Goal: Task Accomplishment & Management: Manage account settings

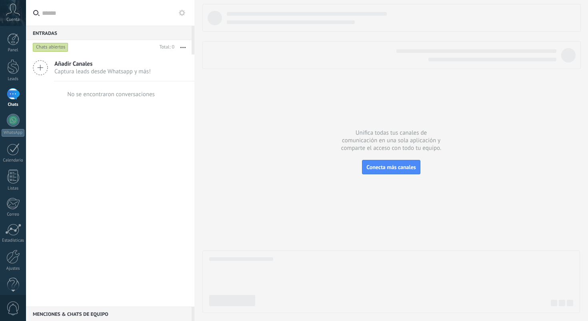
click at [44, 66] on div "Entradas 0 Chats abiertos Total: 0 Silenciar Acciones múltiples Ordenar Más rec…" at bounding box center [110, 160] width 168 height 321
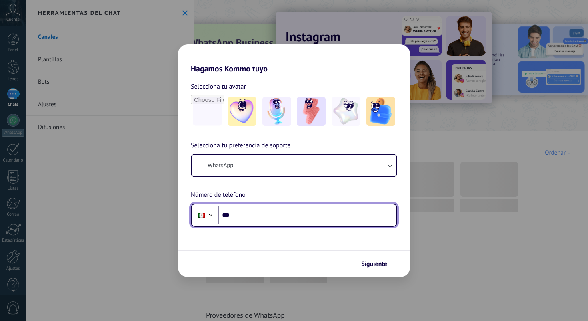
click at [243, 212] on input "***" at bounding box center [307, 215] width 178 height 18
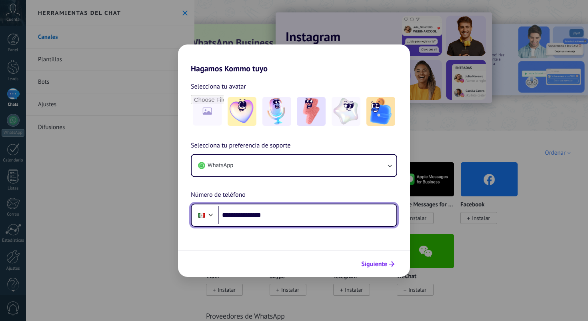
type input "**********"
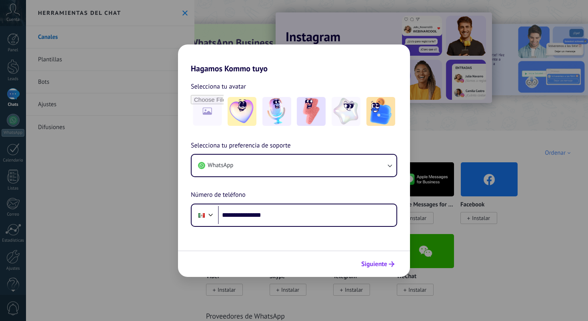
click at [390, 265] on icon "submit" at bounding box center [392, 264] width 6 height 6
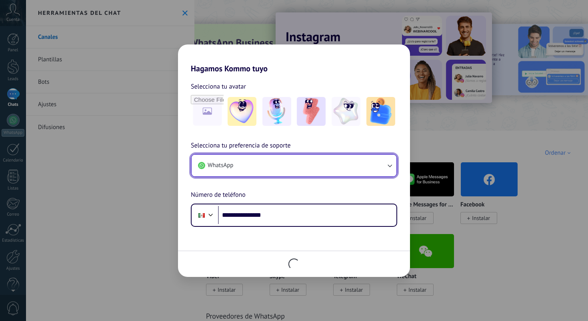
click at [386, 163] on icon "button" at bounding box center [390, 165] width 8 height 8
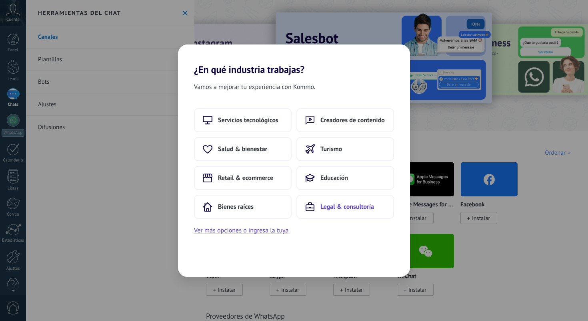
click at [345, 207] on span "Legal & consultoría" at bounding box center [348, 207] width 54 height 8
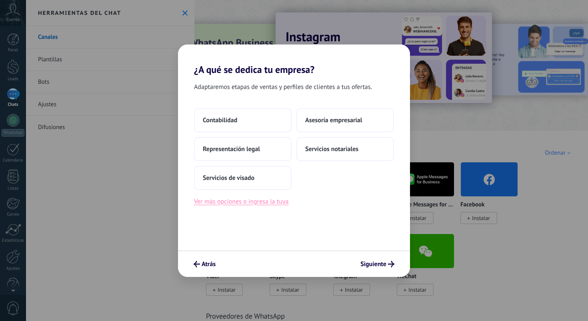
click at [248, 206] on button "Ver más opciones o ingresa la tuya" at bounding box center [241, 201] width 94 height 10
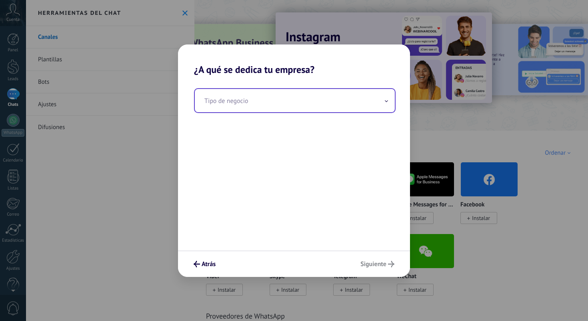
click at [380, 93] on input "text" at bounding box center [295, 100] width 200 height 23
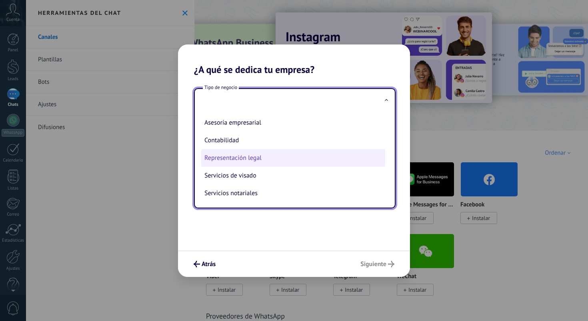
scroll to position [3, 0]
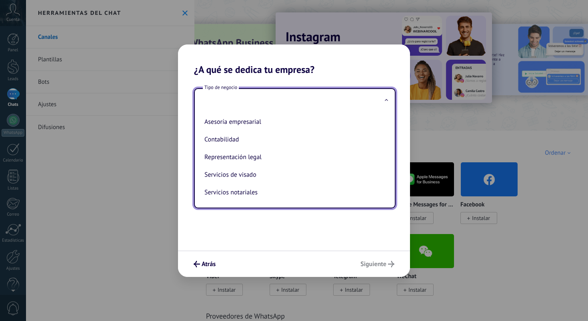
click at [259, 213] on div "Tipo de negocio Asesoría empresarial Contabilidad Representación legal Servicio…" at bounding box center [294, 162] width 232 height 175
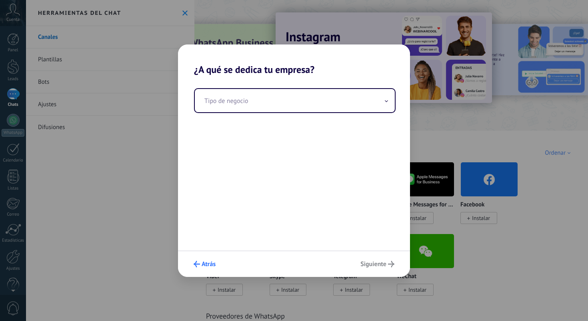
click at [206, 268] on button "Atrás" at bounding box center [204, 264] width 29 height 14
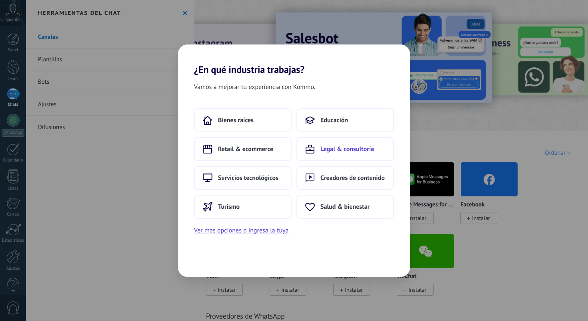
click at [336, 152] on span "Legal & consultoría" at bounding box center [348, 149] width 54 height 8
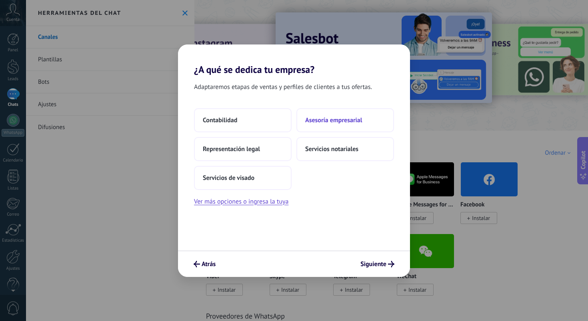
click at [321, 121] on span "Asesoría empresarial" at bounding box center [333, 120] width 57 height 8
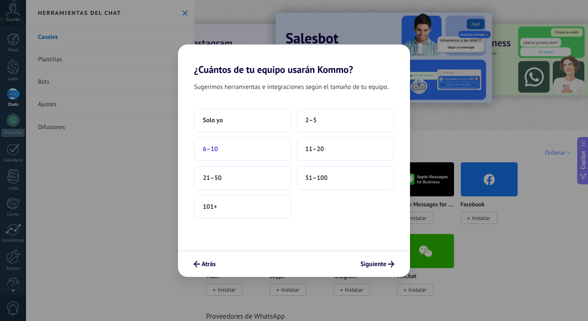
scroll to position [0, 0]
click at [319, 149] on span "11–20" at bounding box center [314, 149] width 19 height 8
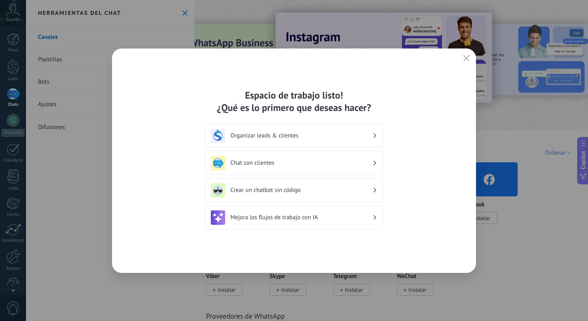
click at [277, 162] on h3 "Chat con clientes" at bounding box center [302, 163] width 142 height 8
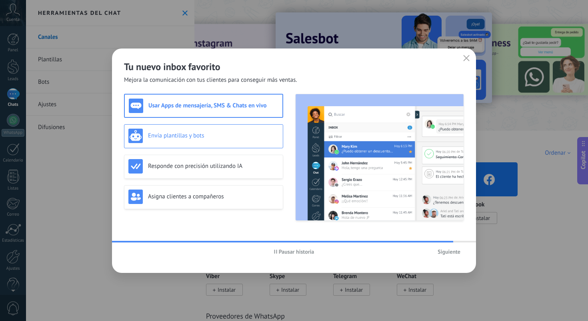
click at [204, 141] on div "Envía plantillas y bots" at bounding box center [203, 135] width 150 height 14
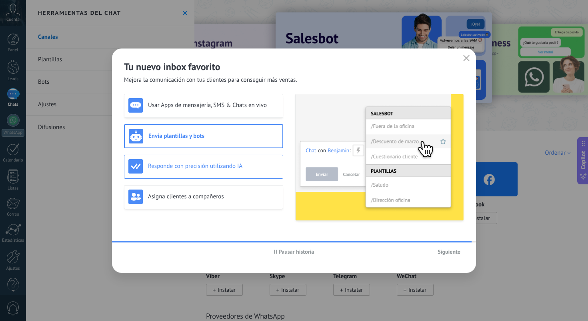
click at [209, 169] on h3 "Responde con precisión utilizando IA" at bounding box center [213, 166] width 131 height 8
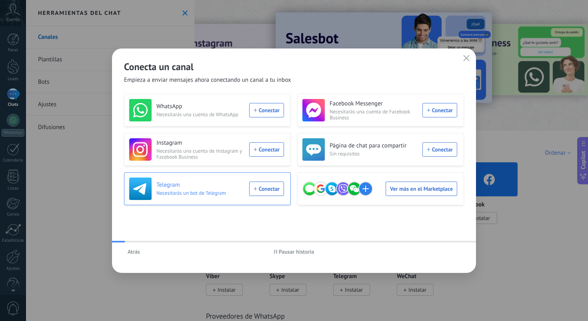
click at [212, 198] on div "Telegram Necesitarás un bot de Telegram Conectar" at bounding box center [206, 188] width 155 height 22
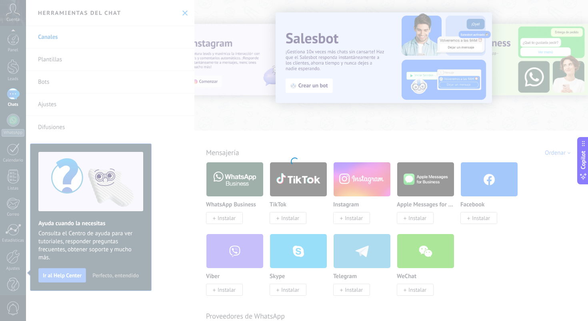
scroll to position [12, 0]
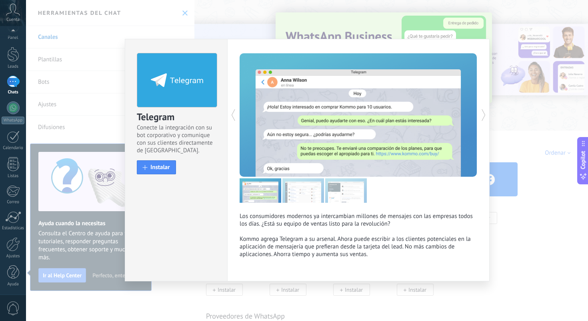
click at [247, 30] on div "Telegram Conecte la integración con su bot corporativo y comunique con sus clie…" at bounding box center [307, 160] width 562 height 321
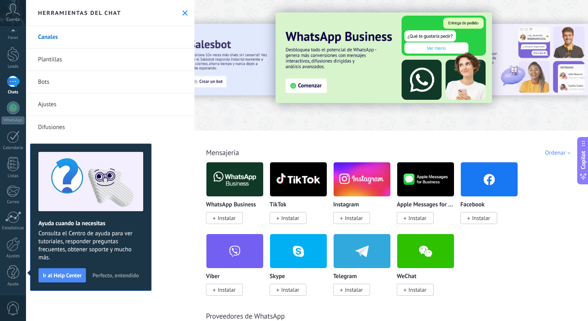
click at [50, 36] on link "Canales" at bounding box center [110, 37] width 168 height 22
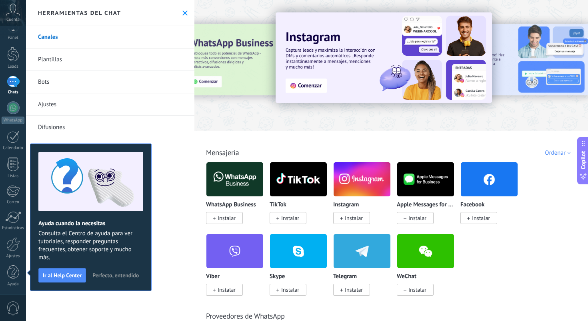
scroll to position [0, 0]
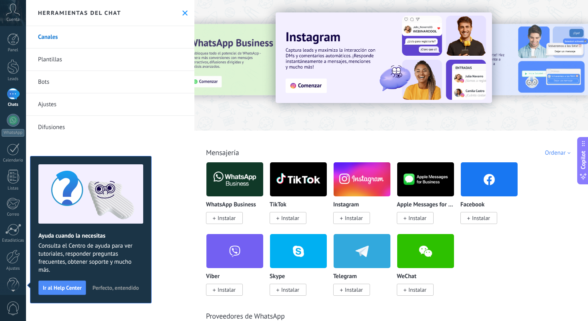
click at [47, 40] on link "Canales" at bounding box center [110, 37] width 168 height 22
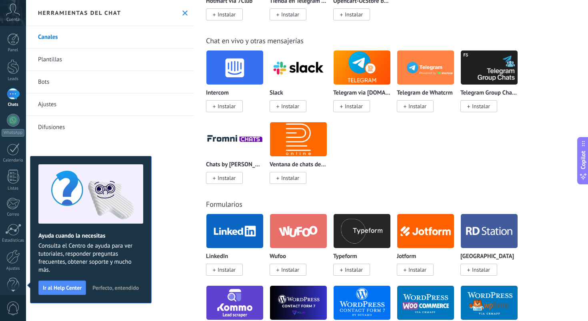
scroll to position [564, 0]
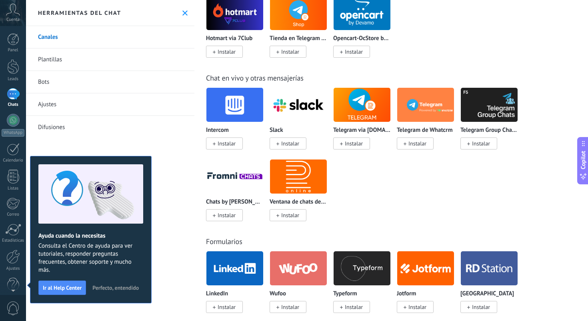
click at [85, 146] on div "Canales Plantillas Bots Ajustes Difusiones" at bounding box center [110, 173] width 168 height 295
click at [12, 15] on icon at bounding box center [13, 10] width 14 height 12
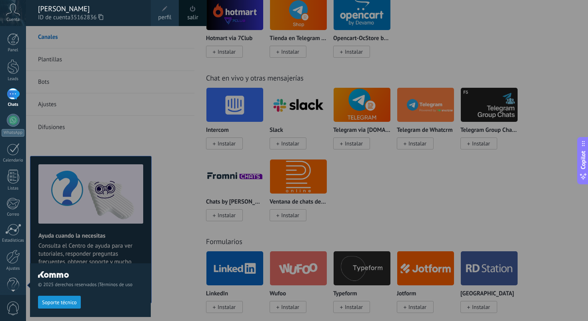
click at [12, 15] on icon at bounding box center [13, 10] width 14 height 12
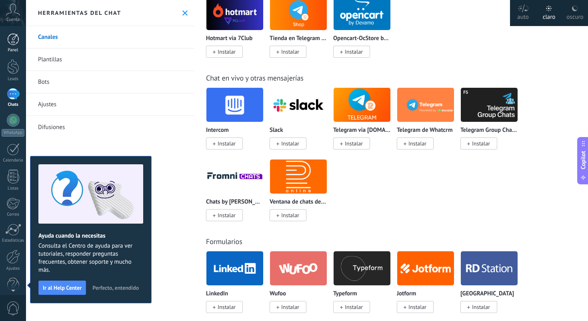
click at [12, 44] on div at bounding box center [13, 39] width 12 height 12
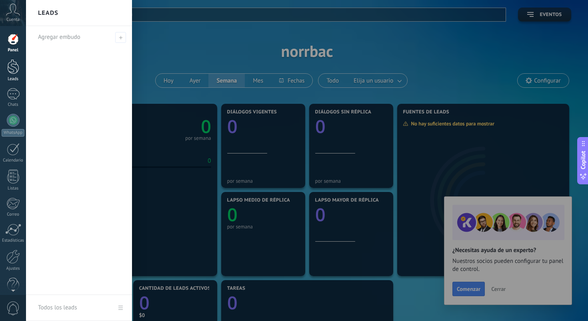
click at [16, 75] on link "Leads" at bounding box center [13, 70] width 26 height 22
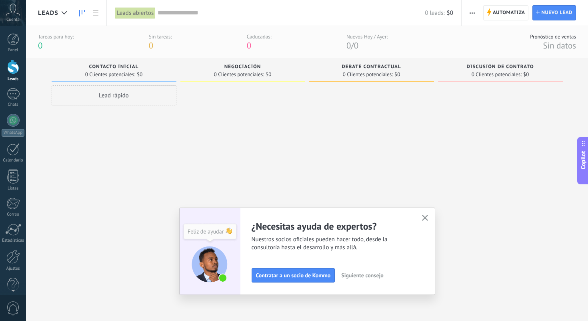
click at [247, 68] on span "Negociación" at bounding box center [243, 67] width 37 height 6
click at [361, 72] on span "0 Clientes potenciales:" at bounding box center [368, 74] width 50 height 5
click at [508, 77] on span "0 Clientes potenciales:" at bounding box center [497, 74] width 50 height 5
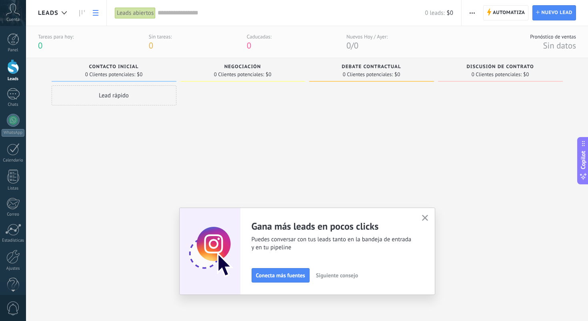
click at [94, 15] on use at bounding box center [96, 13] width 6 height 6
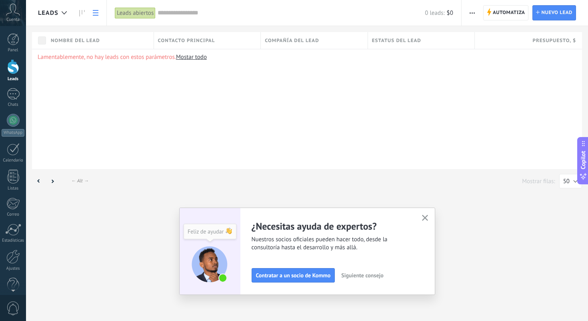
click at [364, 276] on span "Siguiente consejo" at bounding box center [362, 275] width 42 height 6
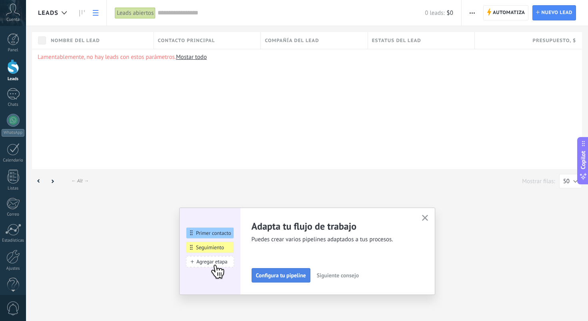
click at [279, 275] on span "Configura tu pipeline" at bounding box center [281, 275] width 50 height 6
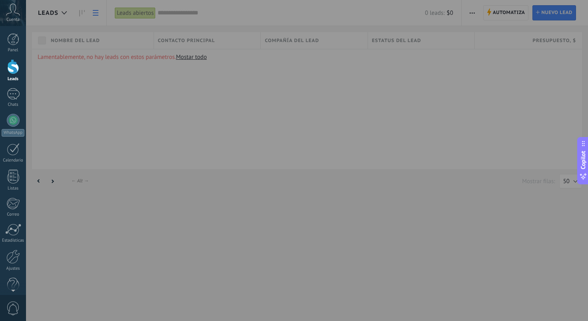
click at [13, 22] on span "Cuenta" at bounding box center [12, 19] width 13 height 5
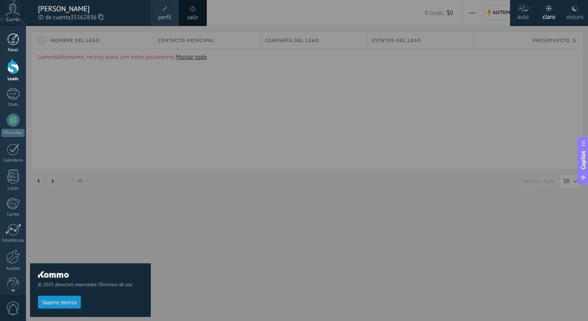
click at [14, 42] on div at bounding box center [13, 39] width 12 height 12
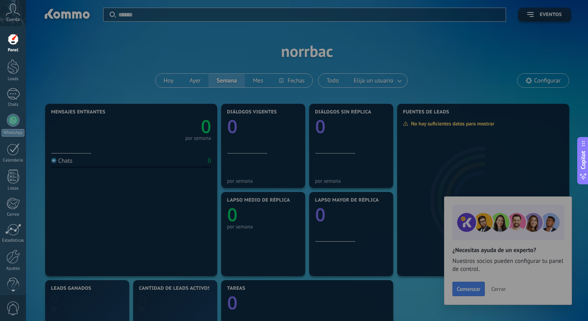
click at [226, 52] on div at bounding box center [320, 160] width 588 height 321
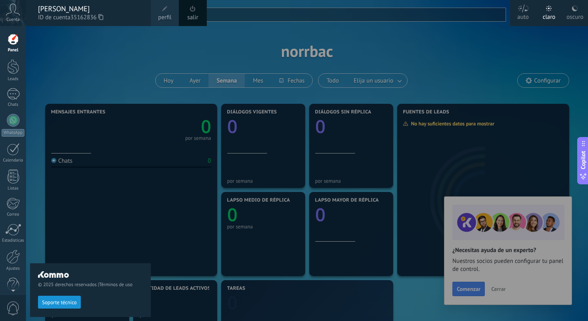
click at [533, 79] on div at bounding box center [320, 160] width 588 height 321
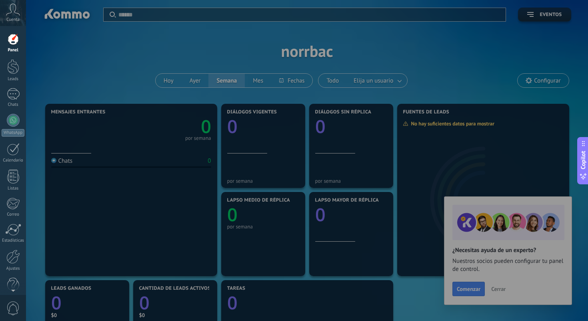
click at [534, 95] on div at bounding box center [320, 160] width 588 height 321
click at [535, 85] on div at bounding box center [320, 160] width 588 height 321
click at [499, 290] on div at bounding box center [320, 160] width 588 height 321
click at [140, 62] on div at bounding box center [320, 160] width 588 height 321
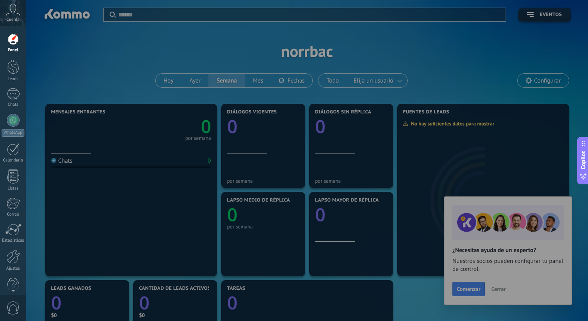
click at [497, 290] on div at bounding box center [320, 160] width 588 height 321
click at [470, 287] on div at bounding box center [320, 160] width 588 height 321
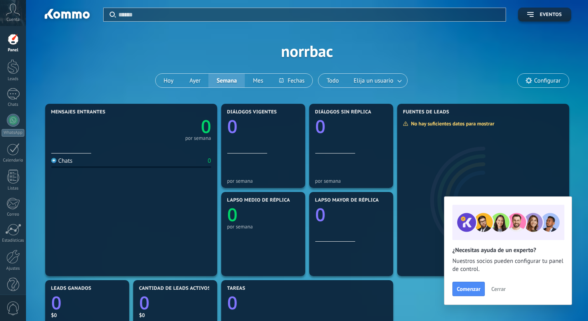
click at [499, 287] on span "Cerrar" at bounding box center [498, 289] width 14 height 6
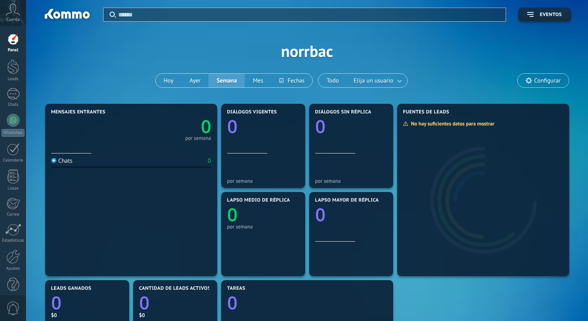
click at [539, 80] on span "Configurar" at bounding box center [547, 80] width 26 height 7
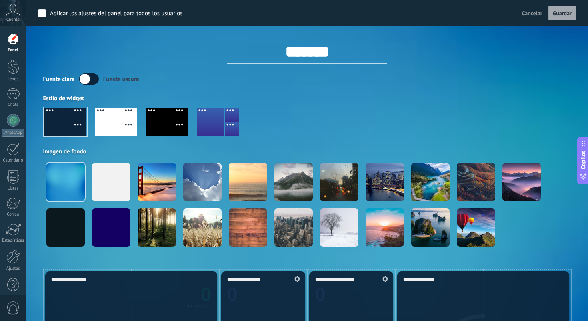
click at [80, 79] on label at bounding box center [89, 78] width 20 height 11
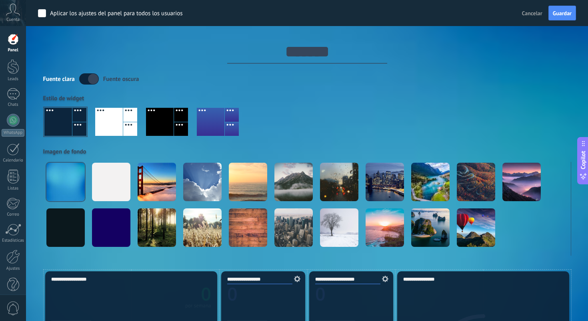
click at [62, 124] on div at bounding box center [65, 122] width 42 height 28
click at [227, 61] on input "*******" at bounding box center [307, 52] width 160 height 24
click at [162, 121] on div at bounding box center [160, 122] width 28 height 28
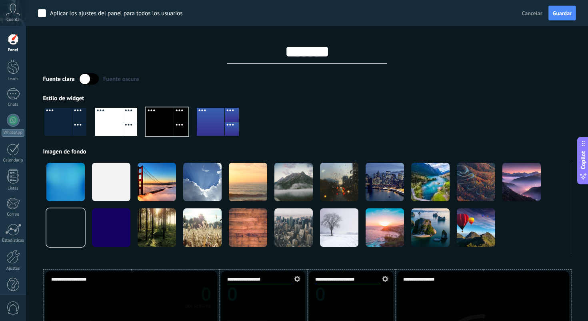
click at [72, 124] on div at bounding box center [58, 122] width 28 height 28
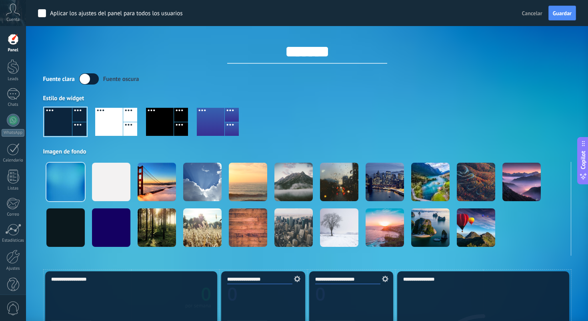
click at [72, 124] on div at bounding box center [65, 122] width 42 height 28
click at [205, 122] on div at bounding box center [211, 122] width 28 height 28
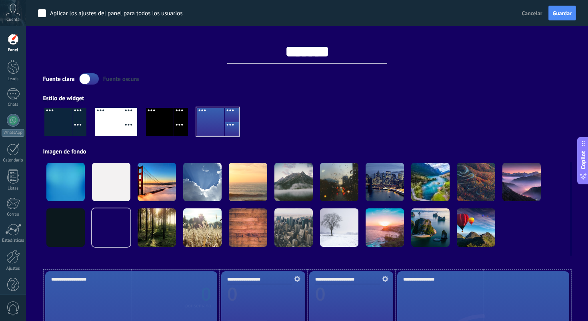
click at [162, 124] on div at bounding box center [160, 122] width 28 height 28
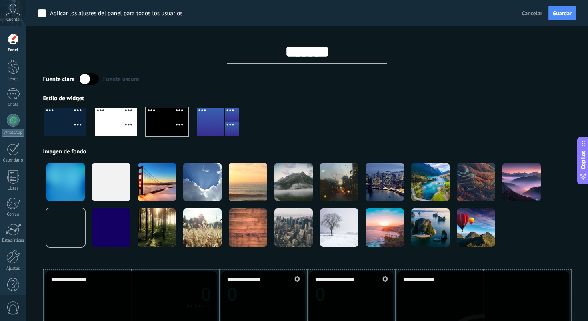
click at [70, 122] on div at bounding box center [58, 122] width 28 height 28
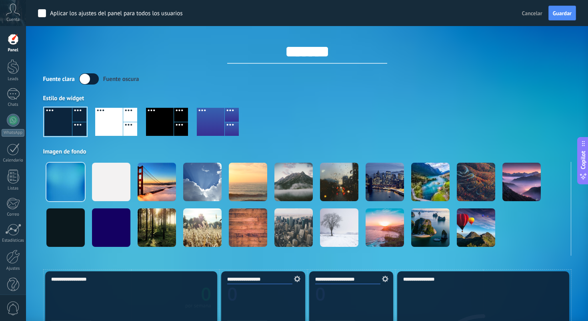
click at [160, 122] on div at bounding box center [160, 122] width 28 height 28
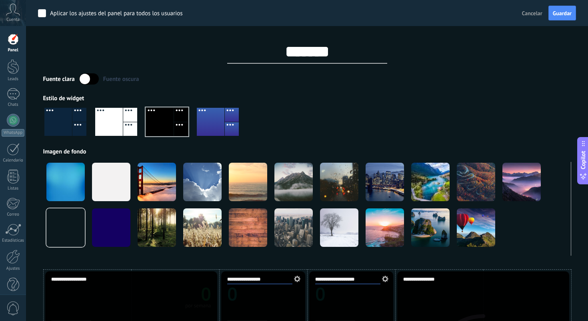
click at [220, 122] on div at bounding box center [211, 122] width 28 height 28
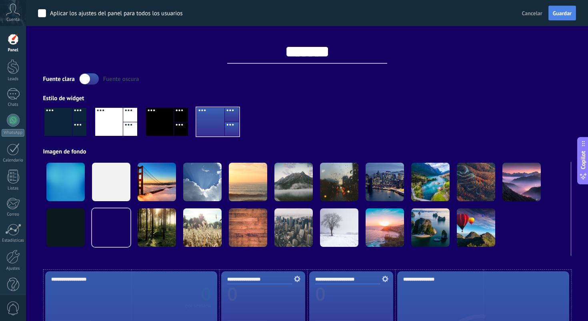
click at [562, 15] on span "Guardar" at bounding box center [562, 13] width 19 height 6
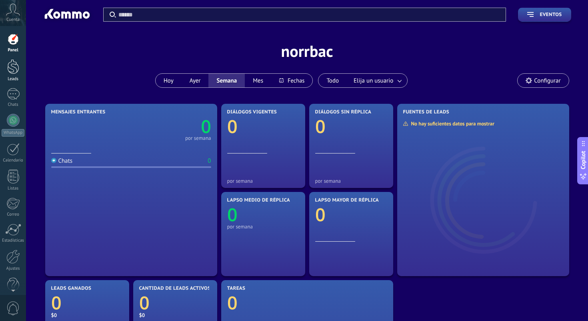
click at [14, 72] on div at bounding box center [13, 66] width 12 height 15
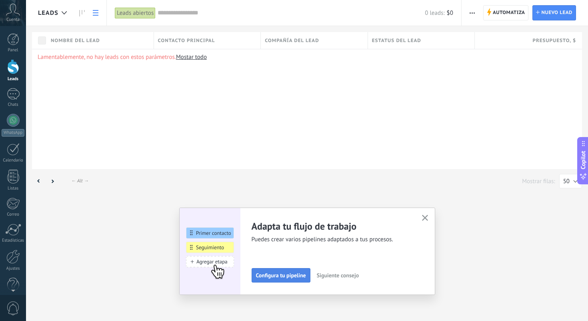
click at [272, 276] on span "Configura tu pipeline" at bounding box center [281, 275] width 50 height 6
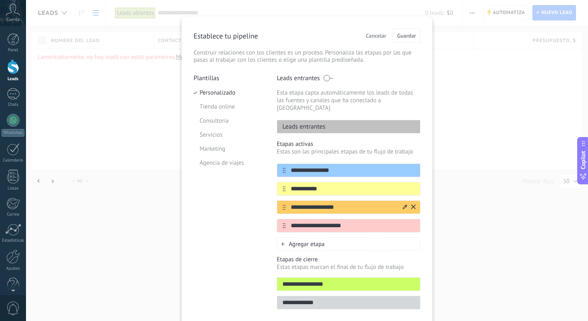
scroll to position [12, 0]
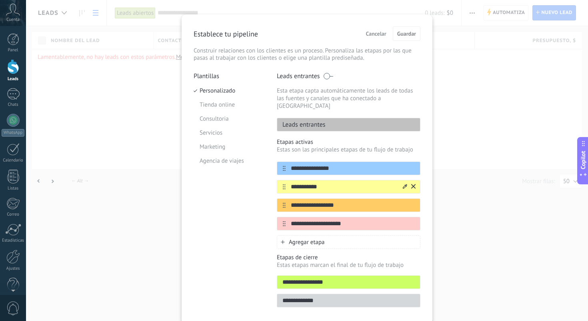
click at [403, 184] on icon at bounding box center [405, 186] width 4 height 5
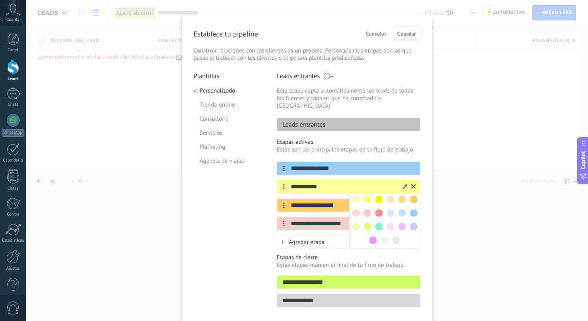
click at [348, 182] on input "**********" at bounding box center [344, 186] width 116 height 8
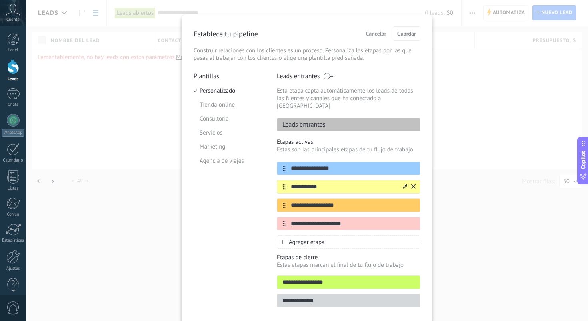
click at [348, 182] on input "**********" at bounding box center [344, 186] width 116 height 8
type input "*"
type input "********"
click at [381, 201] on input "**********" at bounding box center [344, 205] width 116 height 8
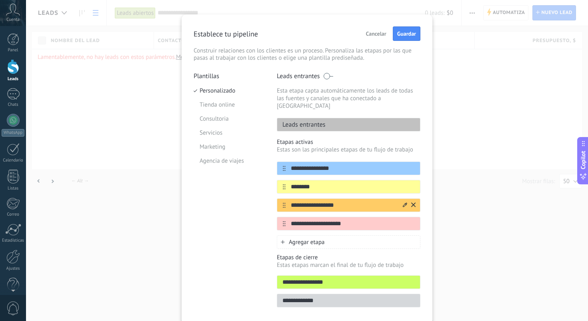
click at [381, 201] on input "**********" at bounding box center [344, 205] width 116 height 8
type input "****"
click at [350, 219] on input "**********" at bounding box center [344, 223] width 116 height 8
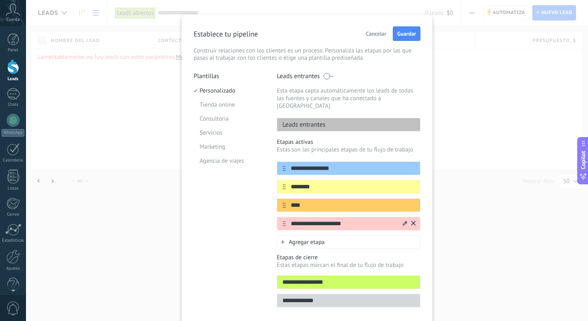
click at [350, 219] on input "**********" at bounding box center [344, 223] width 116 height 8
type input "******"
click at [413, 37] on button "Guardar" at bounding box center [407, 33] width 28 height 14
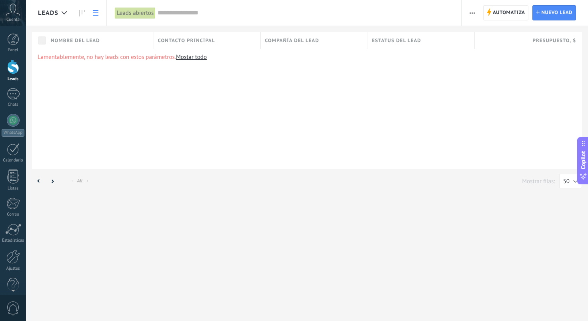
click at [201, 59] on link "Mostar todo" at bounding box center [191, 57] width 31 height 8
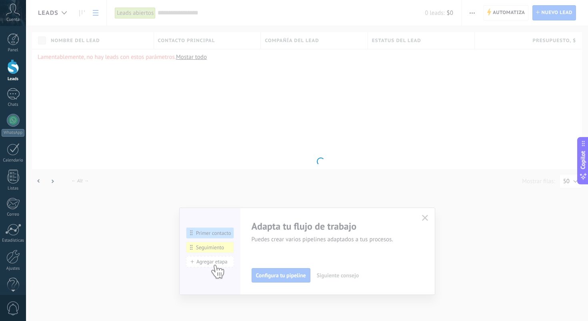
click at [276, 280] on body ".abccls-1,.abccls-2{fill-rule:evenodd}.abccls-2{fill:#fff} .abfcls-1{fill:none}…" at bounding box center [294, 160] width 588 height 321
click at [382, 100] on body ".abccls-1,.abccls-2{fill-rule:evenodd}.abccls-2{fill:#fff} .abfcls-1{fill:none}…" at bounding box center [294, 160] width 588 height 321
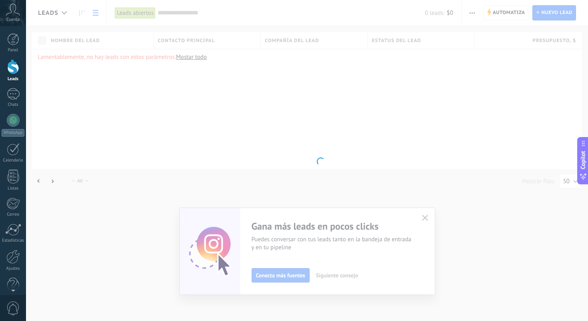
click at [340, 275] on body ".abccls-1,.abccls-2{fill-rule:evenodd}.abccls-2{fill:#fff} .abfcls-1{fill:none}…" at bounding box center [294, 160] width 588 height 321
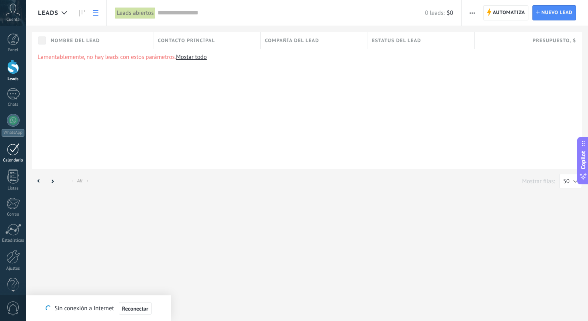
click at [15, 152] on div at bounding box center [13, 149] width 13 height 12
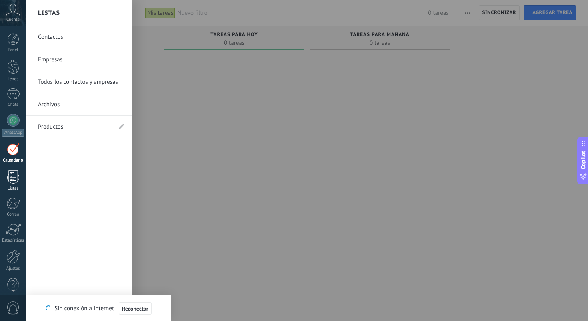
click at [15, 181] on div at bounding box center [13, 176] width 12 height 14
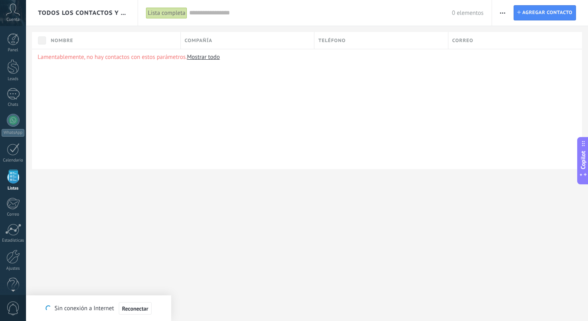
scroll to position [12, 0]
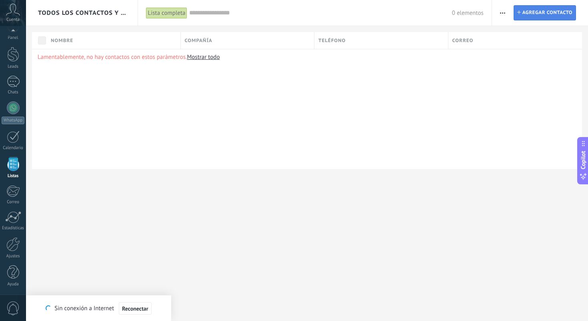
click at [528, 11] on span "Agregar contacto" at bounding box center [548, 13] width 50 height 14
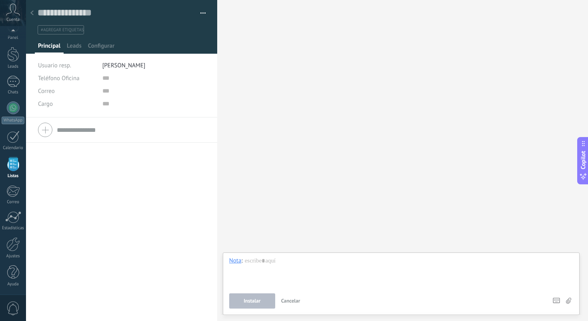
click at [30, 12] on icon at bounding box center [31, 12] width 3 height 5
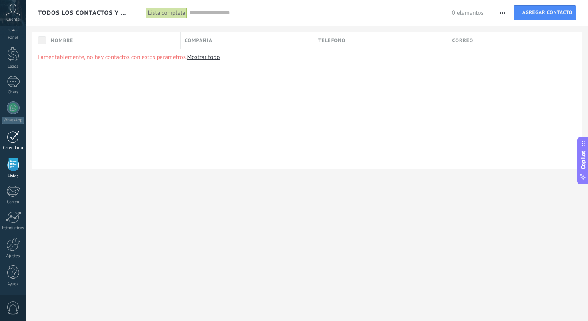
click at [16, 139] on div at bounding box center [13, 136] width 13 height 12
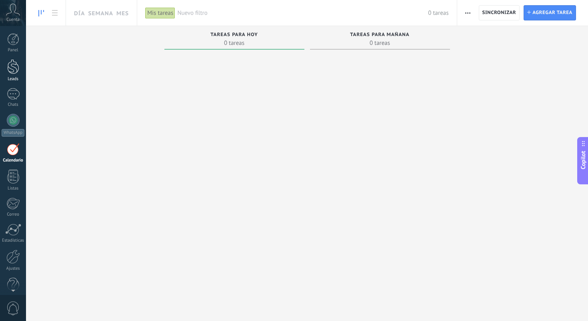
click at [12, 70] on div at bounding box center [13, 66] width 12 height 15
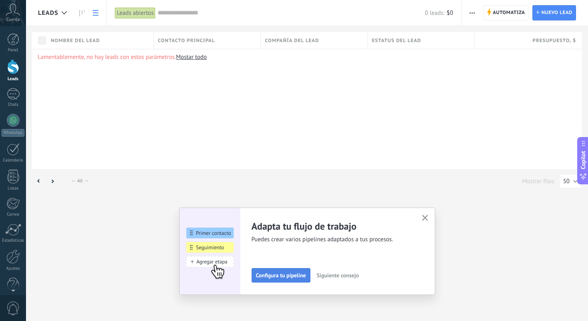
click at [289, 273] on span "Configura tu pipeline" at bounding box center [281, 275] width 50 height 6
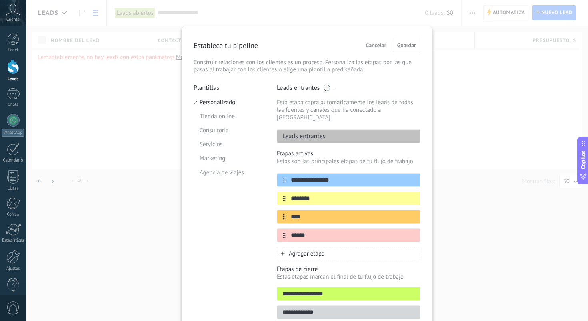
click at [309, 308] on input "**********" at bounding box center [348, 312] width 143 height 8
click at [319, 308] on input "**********" at bounding box center [348, 312] width 143 height 8
type input "*"
click at [293, 308] on input "**********" at bounding box center [348, 312] width 143 height 8
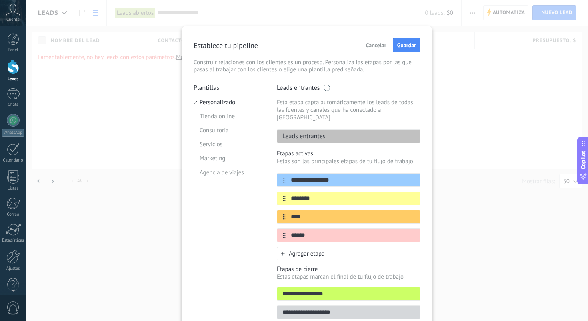
click at [293, 308] on input "**********" at bounding box center [348, 312] width 143 height 8
click at [342, 308] on input "**********" at bounding box center [348, 312] width 143 height 8
click at [211, 275] on div "Plantillas Personalizado Tienda online Consultoria Servicios Marketing Agencia …" at bounding box center [229, 204] width 71 height 240
click at [285, 308] on input "**********" at bounding box center [348, 312] width 143 height 8
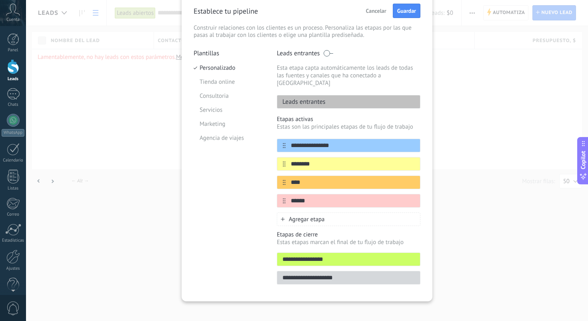
type input "**********"
click at [255, 277] on div "Plantillas Personalizado Tienda online Consultoria Servicios Marketing Agencia …" at bounding box center [229, 169] width 71 height 240
click at [216, 79] on li "Tienda online" at bounding box center [229, 82] width 71 height 14
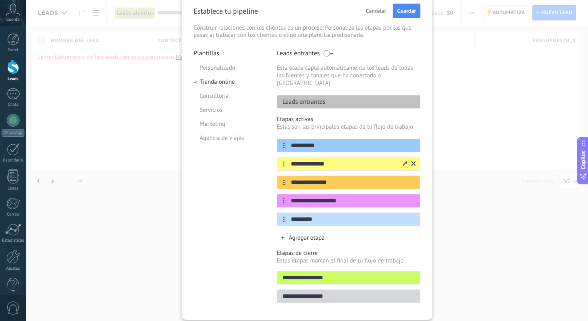
click at [337, 160] on input "**********" at bounding box center [344, 164] width 116 height 8
click at [341, 178] on input "**********" at bounding box center [344, 182] width 116 height 8
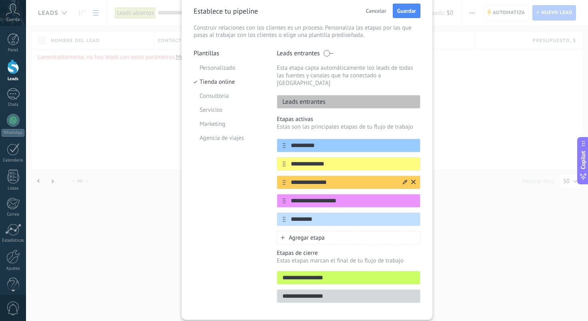
click at [341, 178] on input "**********" at bounding box center [344, 182] width 116 height 8
click at [312, 178] on input "*" at bounding box center [344, 182] width 116 height 8
type input "**********"
click at [342, 197] on input "**********" at bounding box center [344, 201] width 116 height 8
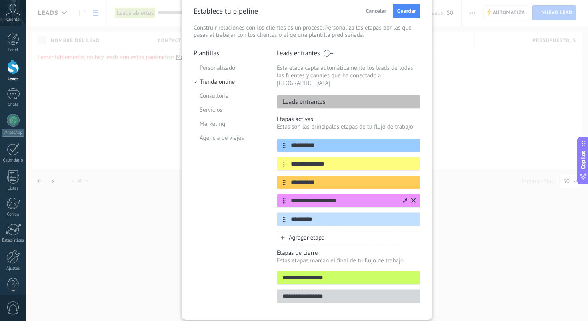
click at [342, 197] on input "**********" at bounding box center [344, 201] width 116 height 8
click at [248, 218] on div "Plantillas Personalizado Tienda online Consultoria Servicios Marketing Agencia …" at bounding box center [229, 178] width 71 height 258
click at [222, 96] on li "Consultoria" at bounding box center [229, 96] width 71 height 14
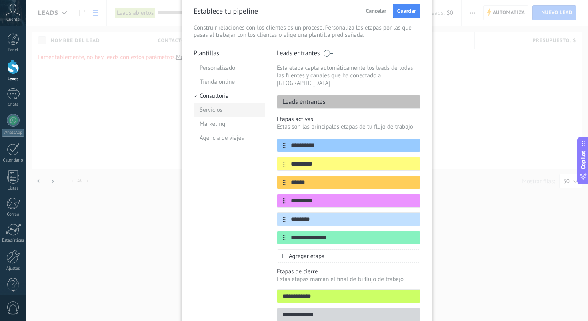
click at [217, 112] on li "Servicios" at bounding box center [229, 110] width 71 height 14
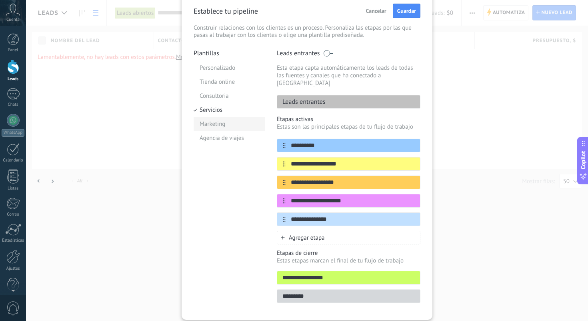
click at [217, 125] on li "Marketing" at bounding box center [229, 124] width 71 height 14
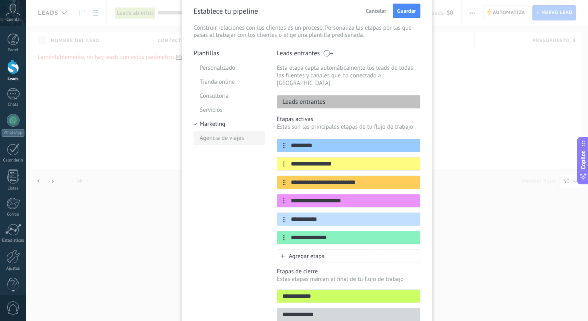
click at [219, 138] on li "Agencia de viajes" at bounding box center [229, 138] width 71 height 14
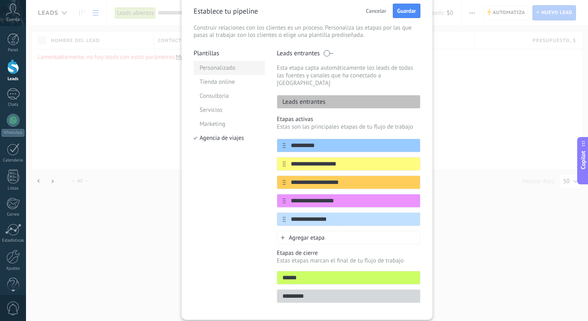
click at [217, 68] on li "Personalizado" at bounding box center [229, 68] width 71 height 14
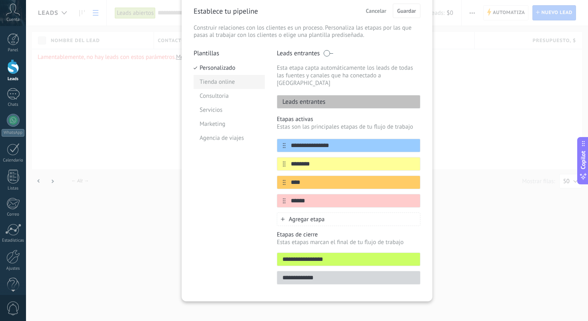
click at [235, 77] on li "Tienda online" at bounding box center [229, 82] width 71 height 14
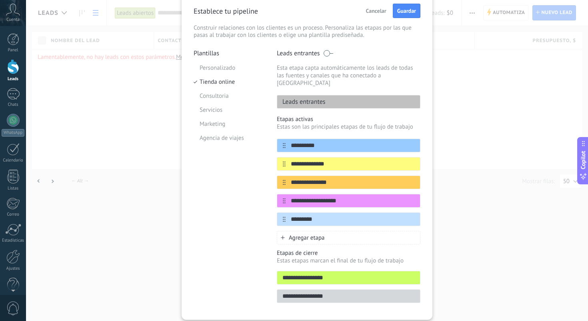
scroll to position [53, 0]
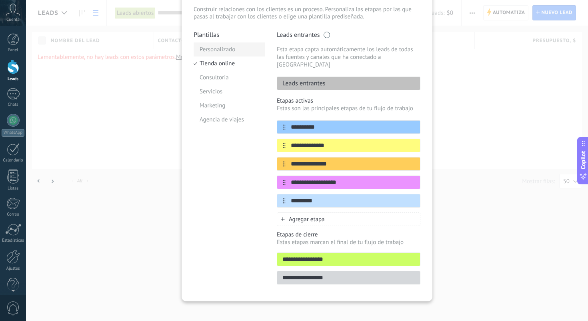
click at [218, 54] on li "Personalizado" at bounding box center [229, 49] width 71 height 14
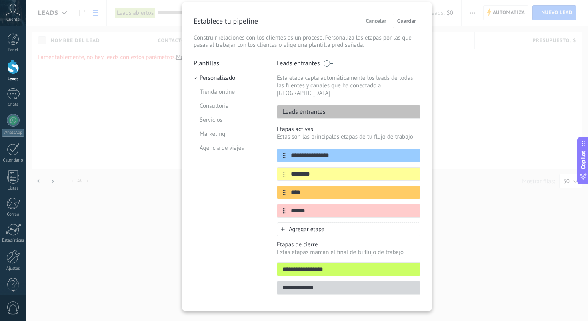
scroll to position [34, 0]
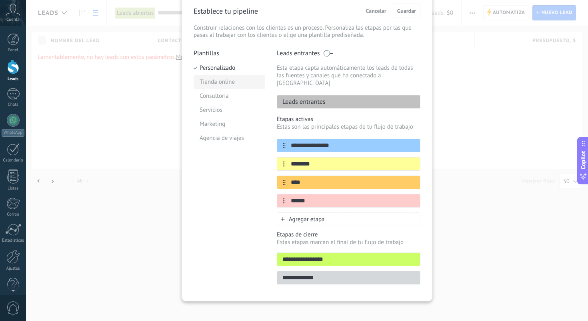
click at [225, 84] on li "Tienda online" at bounding box center [229, 82] width 71 height 14
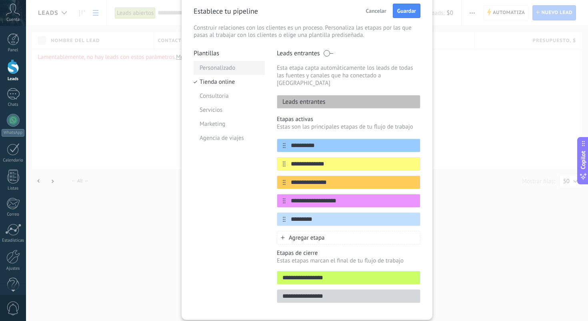
click at [226, 67] on li "Personalizado" at bounding box center [229, 68] width 71 height 14
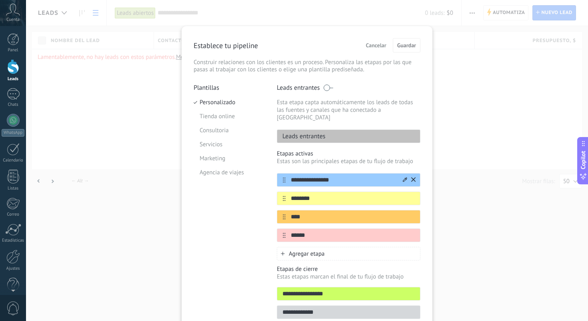
scroll to position [7, 0]
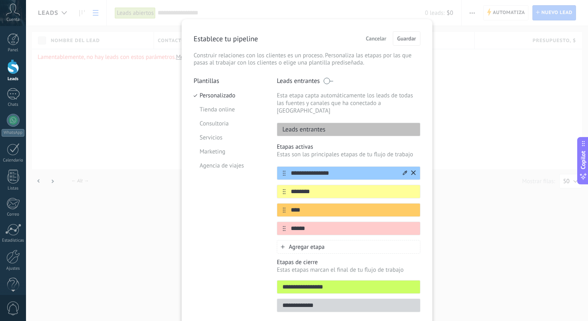
click at [349, 169] on input "**********" at bounding box center [344, 173] width 116 height 8
type input "**********"
click at [399, 38] on span "Guardar" at bounding box center [406, 39] width 19 height 6
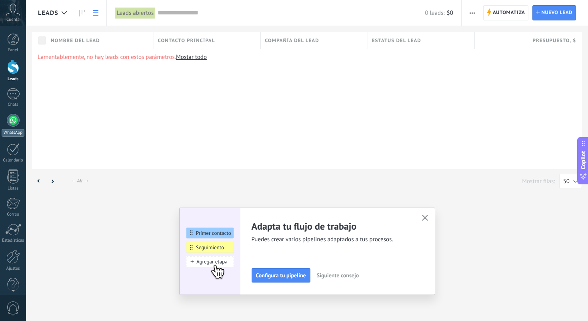
click at [11, 122] on div at bounding box center [13, 120] width 13 height 13
click at [12, 97] on div at bounding box center [13, 94] width 13 height 12
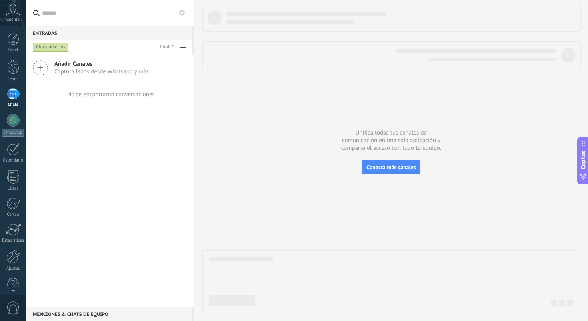
click at [40, 70] on icon at bounding box center [40, 67] width 15 height 15
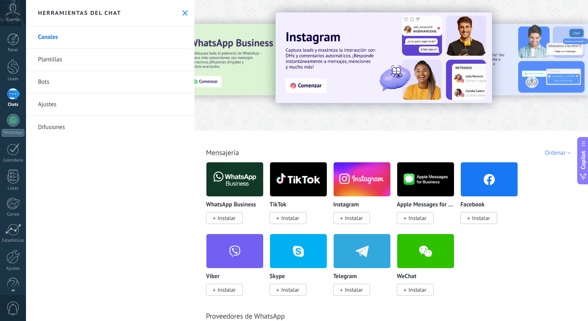
click at [53, 60] on link "Plantillas" at bounding box center [110, 59] width 168 height 22
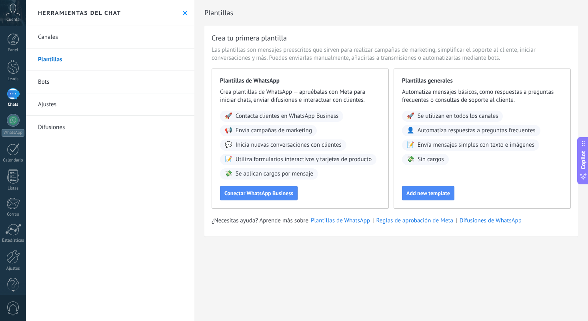
click at [46, 80] on link "Bots" at bounding box center [110, 82] width 168 height 22
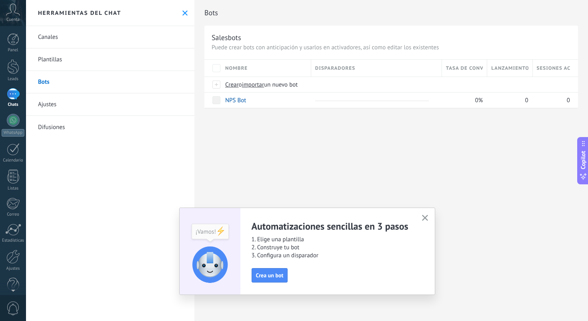
click at [49, 104] on link "Ajustes" at bounding box center [110, 104] width 168 height 22
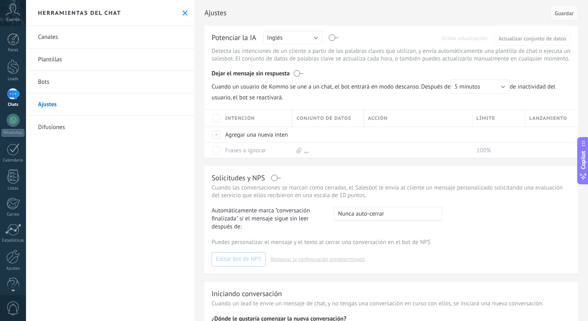
click at [52, 126] on link "Difusiones" at bounding box center [110, 127] width 168 height 22
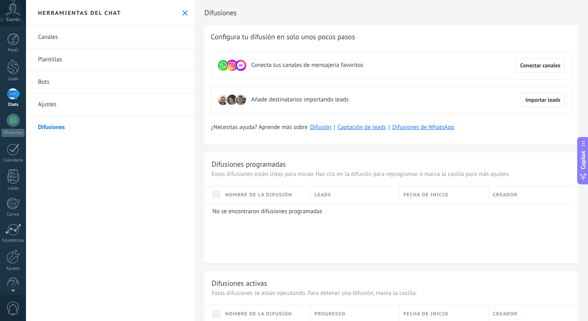
click at [182, 10] on icon at bounding box center [184, 12] width 5 height 5
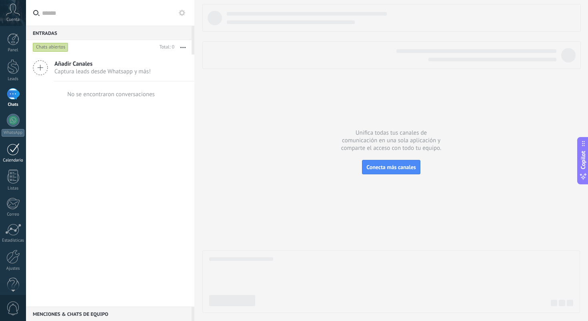
click at [14, 152] on div at bounding box center [13, 149] width 13 height 12
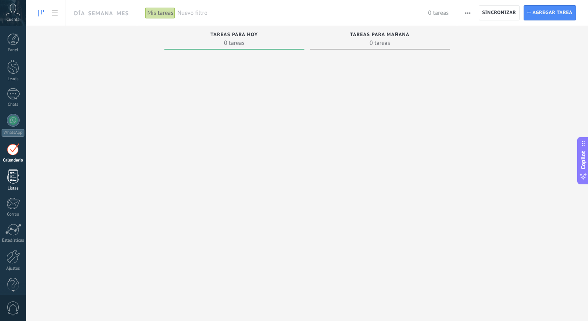
click at [8, 177] on div at bounding box center [13, 176] width 12 height 14
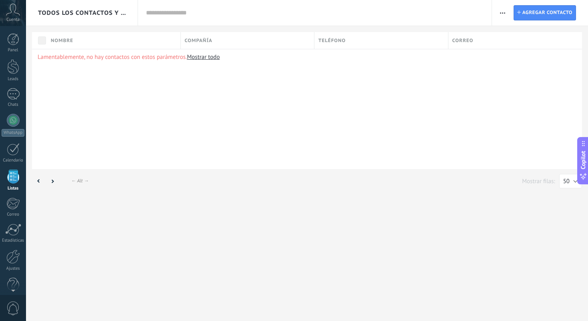
scroll to position [12, 0]
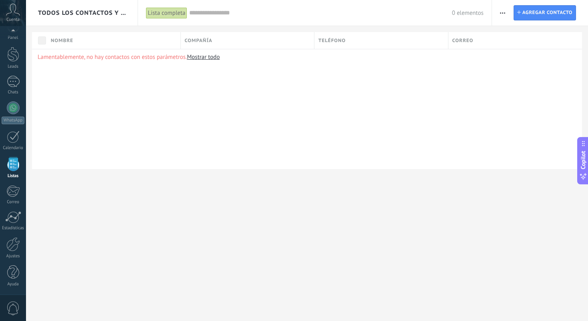
click at [202, 58] on link "Mostrar todo" at bounding box center [203, 57] width 33 height 8
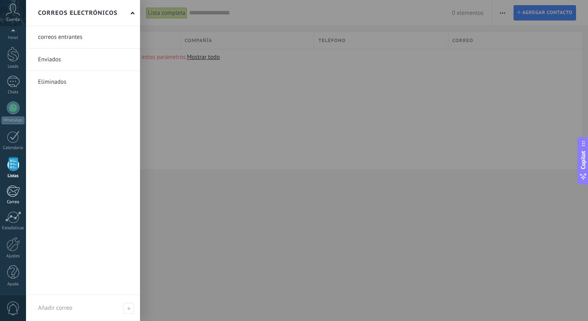
click at [13, 189] on div at bounding box center [12, 191] width 13 height 12
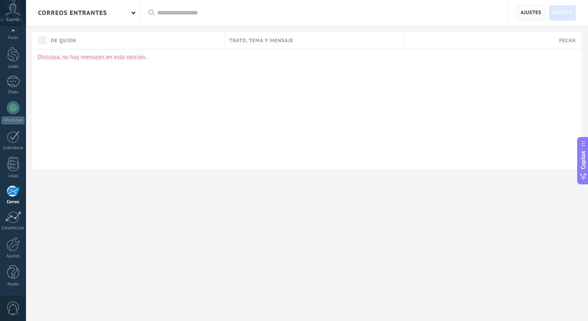
click at [534, 11] on span "Ajustes" at bounding box center [531, 13] width 21 height 14
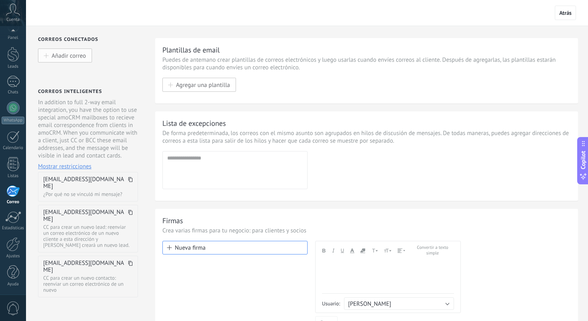
click at [53, 58] on span "Añadir correo" at bounding box center [69, 55] width 34 height 7
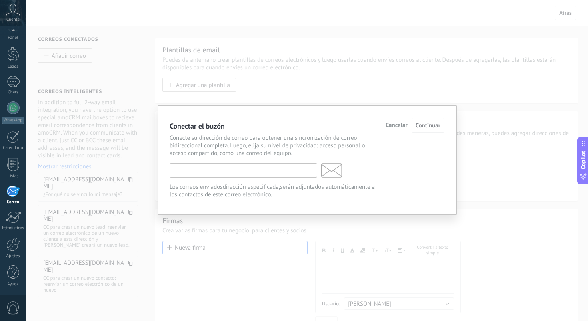
click at [194, 172] on input "text" at bounding box center [244, 170] width 148 height 14
click at [195, 174] on input "text" at bounding box center [244, 170] width 148 height 14
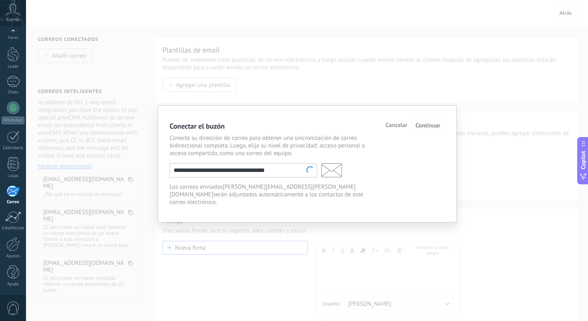
click at [270, 172] on input "**********" at bounding box center [244, 170] width 148 height 14
click at [268, 171] on input "**********" at bounding box center [244, 170] width 148 height 14
type input "**********"
click at [426, 127] on span "Continuar" at bounding box center [428, 126] width 25 height 8
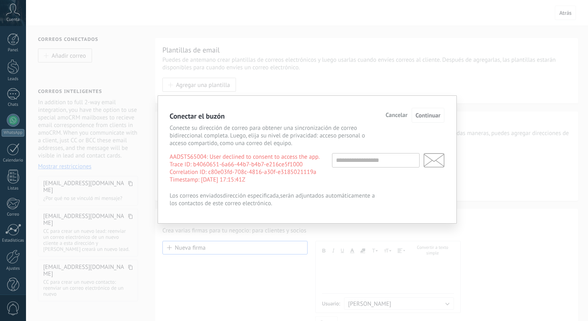
click at [394, 116] on span "Cancelar" at bounding box center [397, 115] width 22 height 6
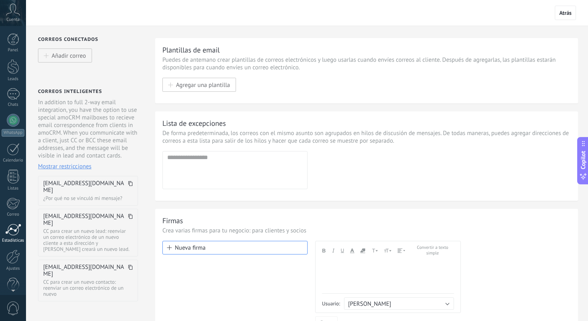
click at [14, 228] on div at bounding box center [13, 229] width 16 height 12
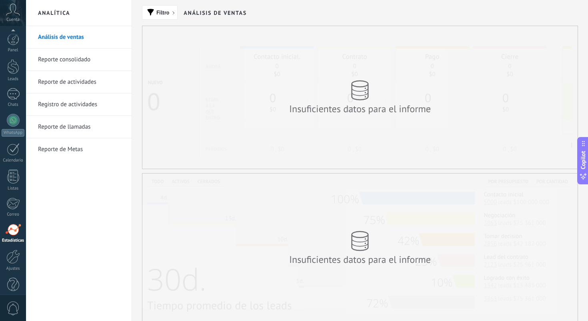
scroll to position [12, 0]
click at [74, 59] on link "Reporte consolidado" at bounding box center [81, 59] width 86 height 22
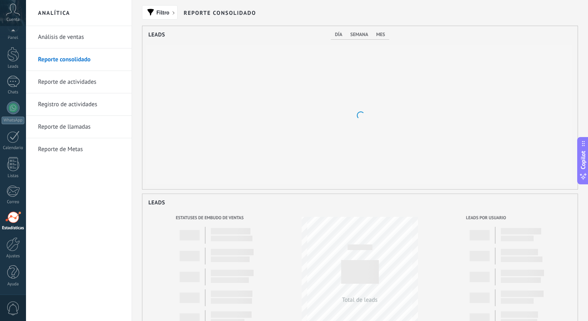
scroll to position [163, 435]
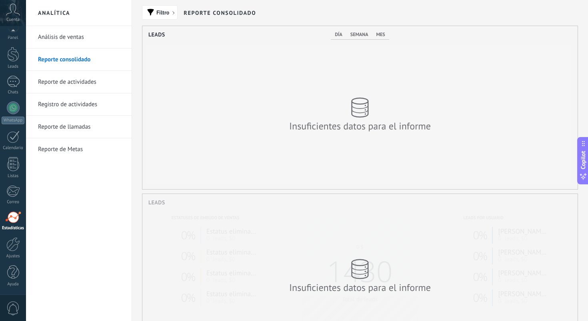
click at [72, 82] on link "Reporte de actividades" at bounding box center [81, 82] width 86 height 22
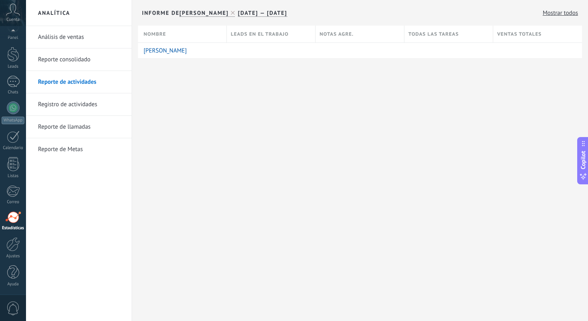
click at [70, 105] on link "Registro de actividades" at bounding box center [81, 104] width 86 height 22
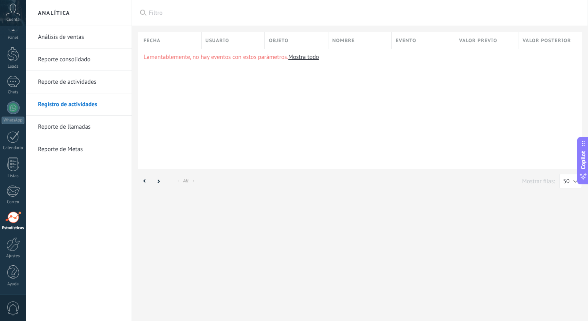
click at [71, 130] on link "Reporte de llamadas" at bounding box center [81, 127] width 86 height 22
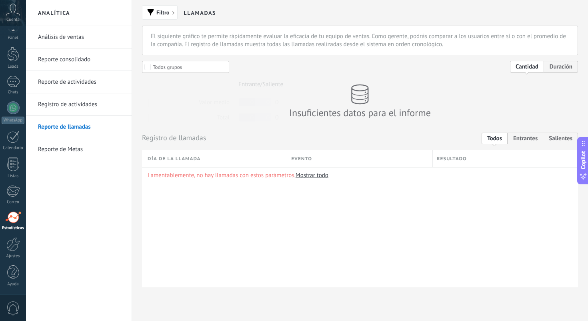
click at [64, 154] on link "Reporte de Metas" at bounding box center [81, 149] width 86 height 22
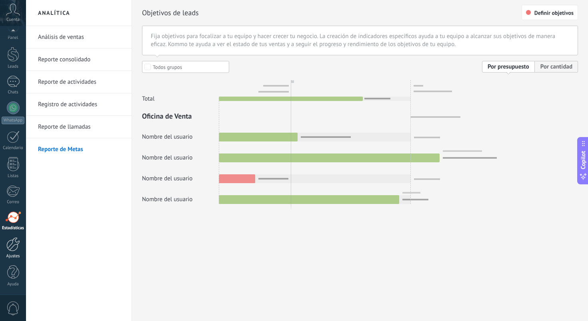
click at [18, 246] on div at bounding box center [13, 244] width 14 height 14
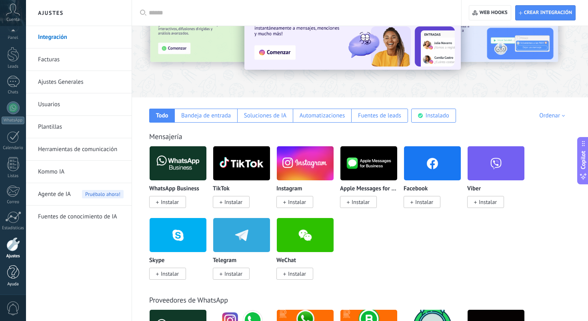
scroll to position [85, 0]
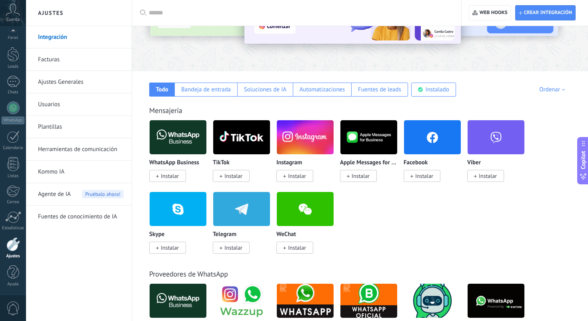
click at [14, 303] on span "0" at bounding box center [13, 308] width 14 height 14
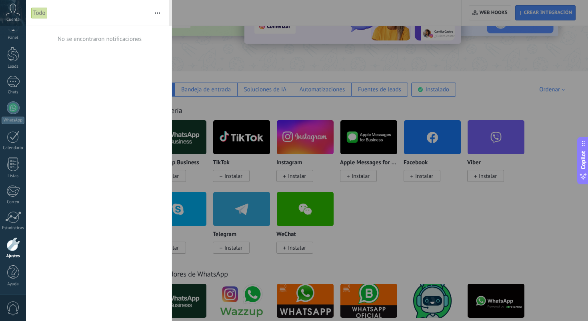
click at [39, 15] on div "Todo" at bounding box center [39, 13] width 16 height 12
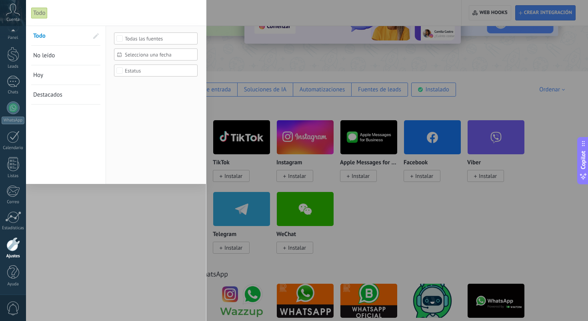
click at [237, 12] on div at bounding box center [294, 160] width 588 height 321
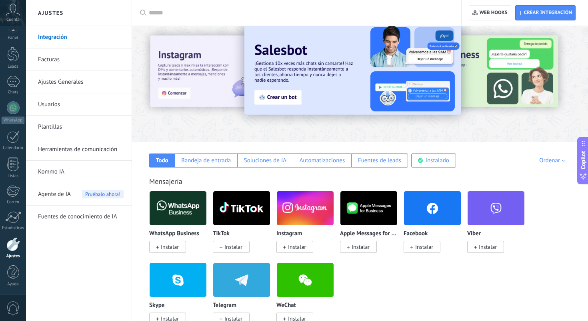
scroll to position [0, 0]
